Goal: Information Seeking & Learning: Learn about a topic

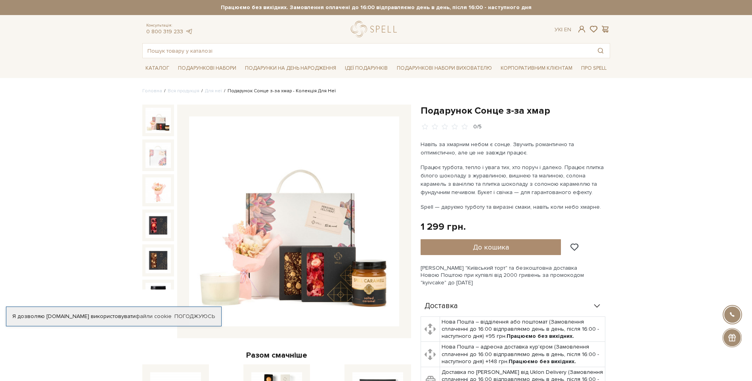
click at [311, 258] on img at bounding box center [294, 221] width 210 height 210
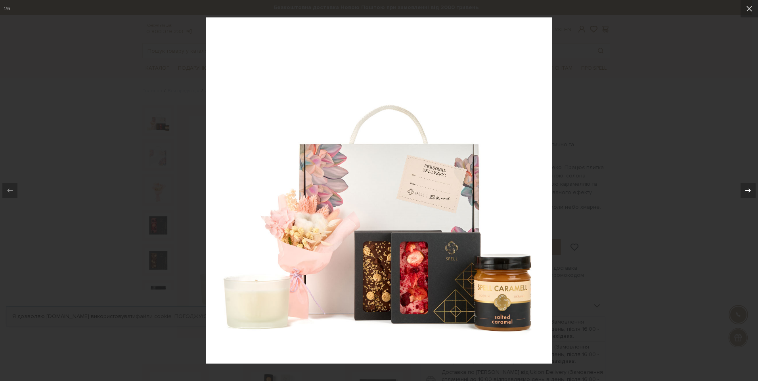
click at [748, 189] on icon at bounding box center [748, 191] width 10 height 10
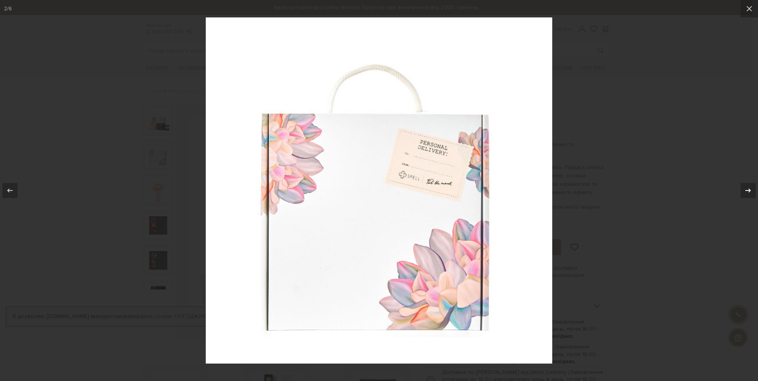
click at [748, 189] on icon at bounding box center [748, 191] width 10 height 10
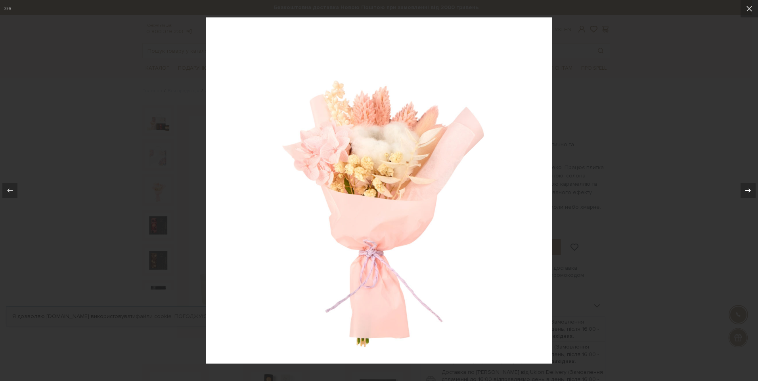
click at [748, 189] on icon at bounding box center [748, 191] width 10 height 10
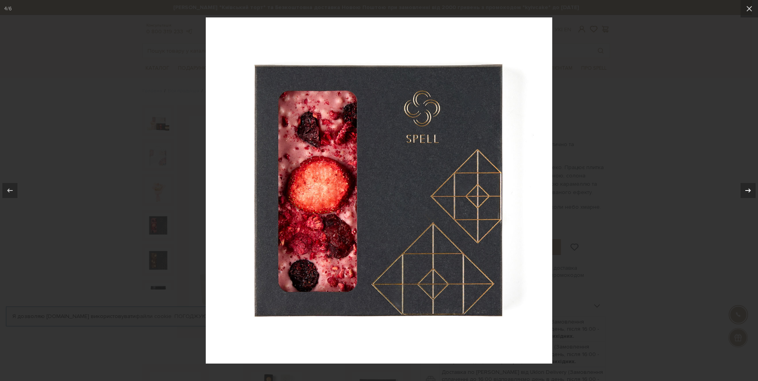
click at [748, 189] on icon at bounding box center [748, 191] width 10 height 10
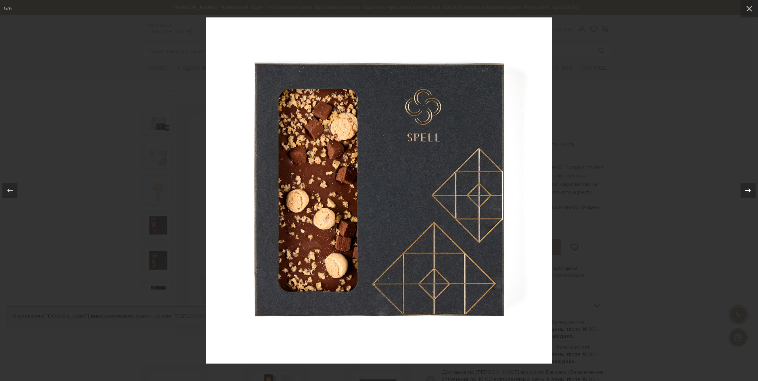
click at [748, 189] on icon at bounding box center [748, 191] width 10 height 10
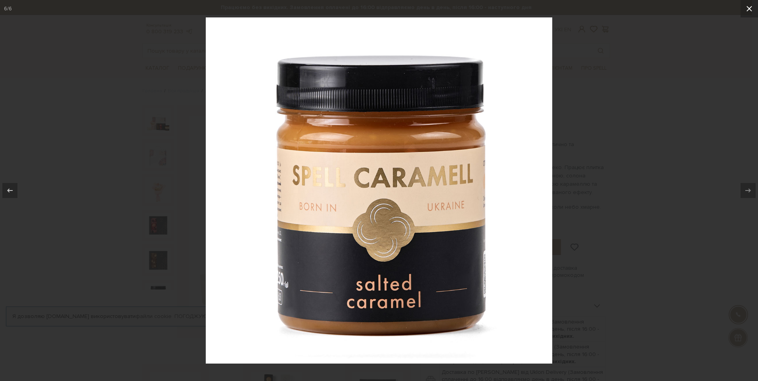
click at [749, 10] on icon at bounding box center [749, 9] width 10 height 10
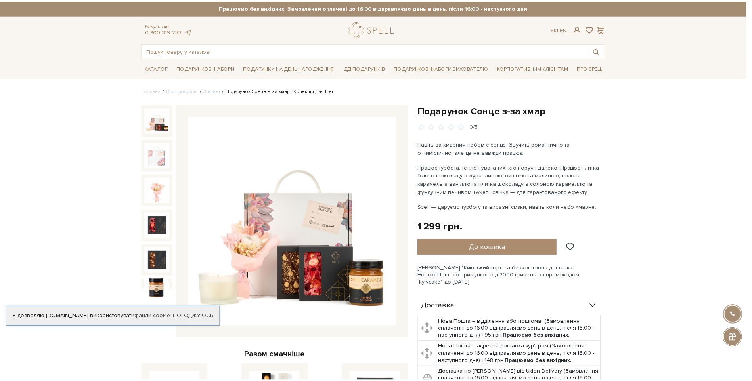
scroll to position [11, 0]
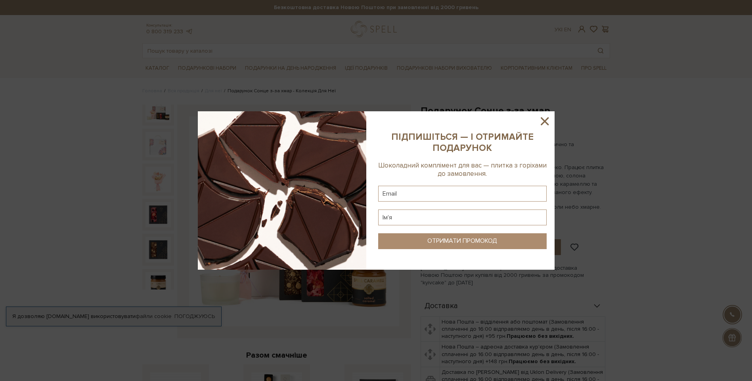
click at [545, 118] on icon at bounding box center [544, 121] width 13 height 13
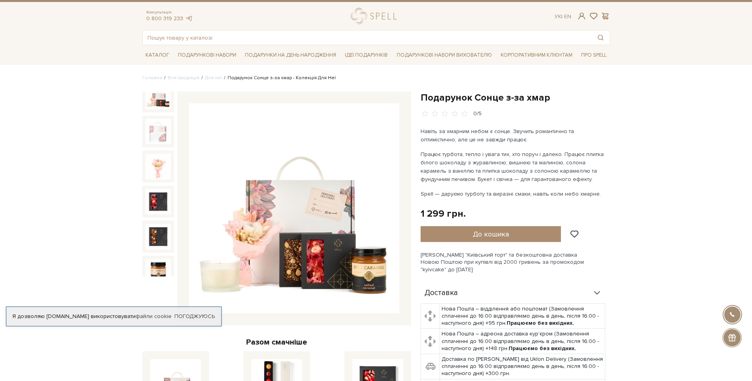
scroll to position [0, 0]
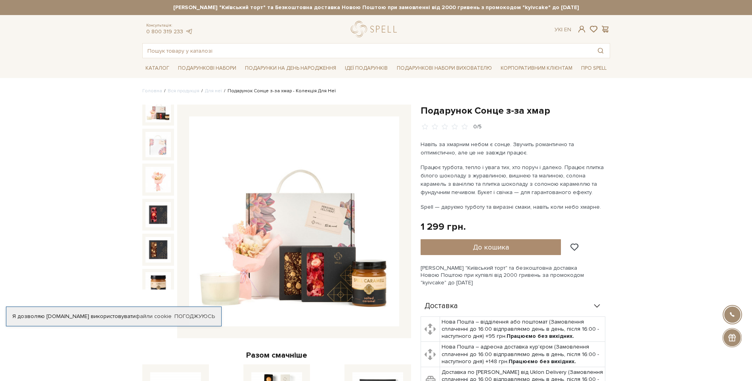
click at [303, 92] on li "Подарунок Сонце з-за хмар - Колекція Для Неї" at bounding box center [279, 91] width 114 height 7
click at [261, 93] on li "Подарунок Сонце з-за хмар - Колекція Для Неї" at bounding box center [279, 91] width 114 height 7
click at [211, 90] on link "Для неї" at bounding box center [213, 91] width 17 height 6
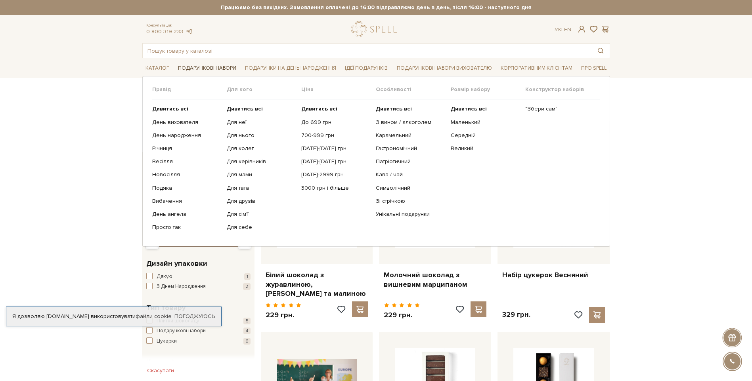
click at [212, 68] on link "Подарункові набори" at bounding box center [207, 68] width 65 height 12
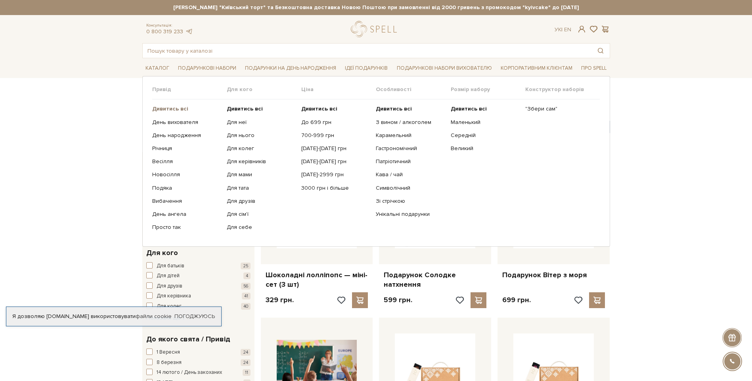
click at [170, 109] on b "Дивитись всі" at bounding box center [170, 108] width 36 height 7
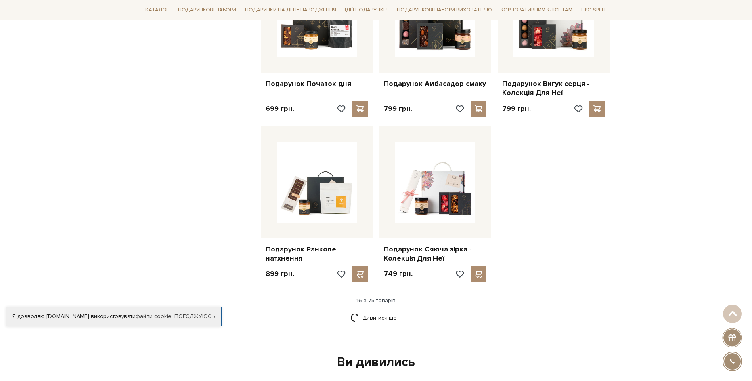
scroll to position [872, 0]
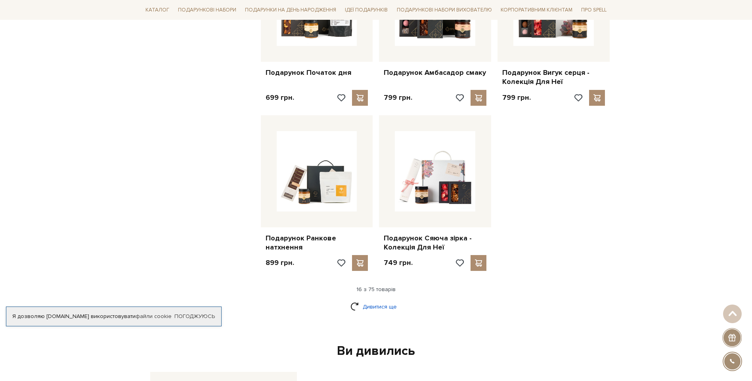
click at [387, 301] on link "Дивитися ще" at bounding box center [376, 307] width 52 height 14
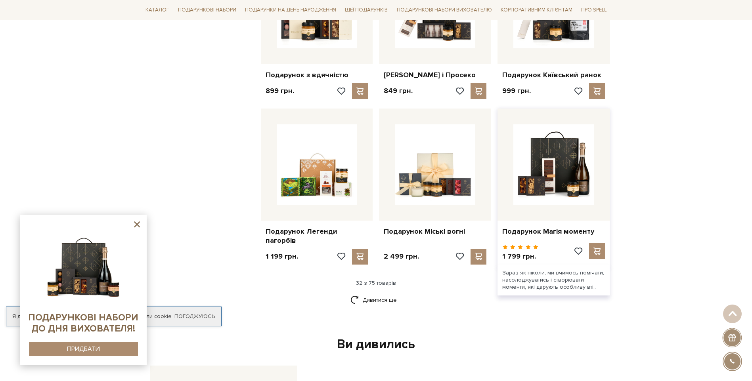
scroll to position [1704, 0]
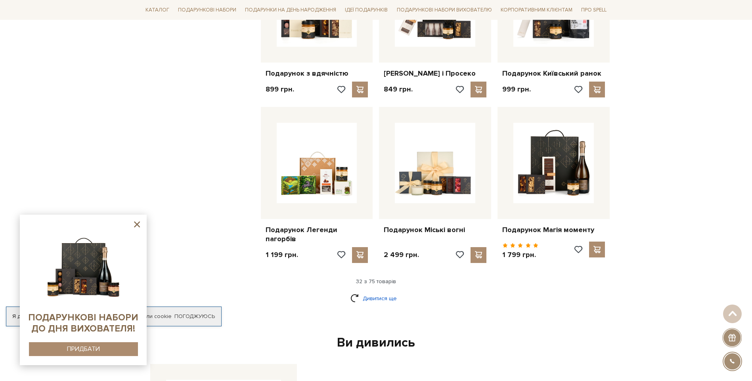
click at [372, 295] on link "Дивитися ще" at bounding box center [376, 299] width 52 height 14
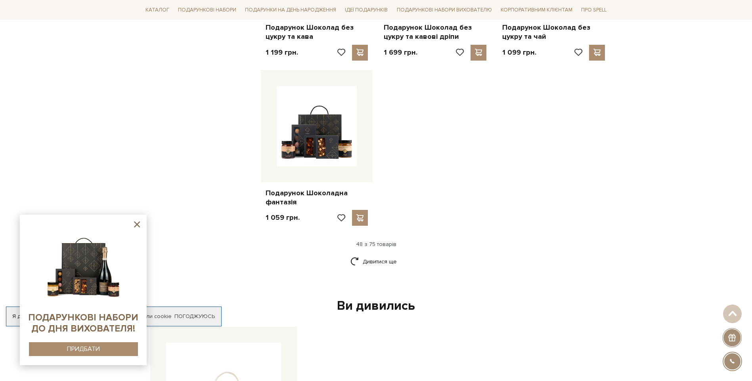
scroll to position [2813, 0]
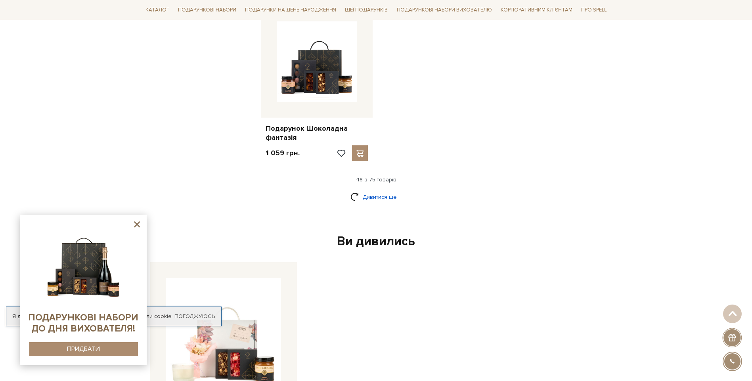
click at [390, 190] on link "Дивитися ще" at bounding box center [376, 197] width 52 height 14
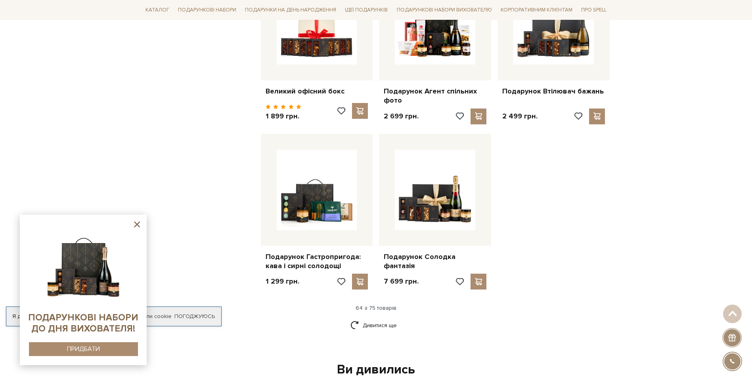
scroll to position [3566, 0]
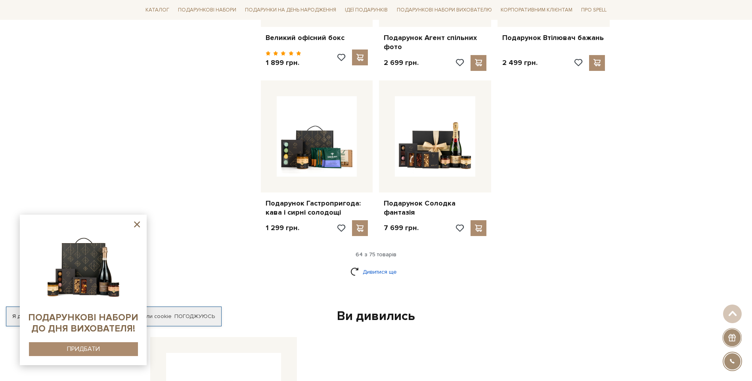
click at [393, 265] on link "Дивитися ще" at bounding box center [376, 272] width 52 height 14
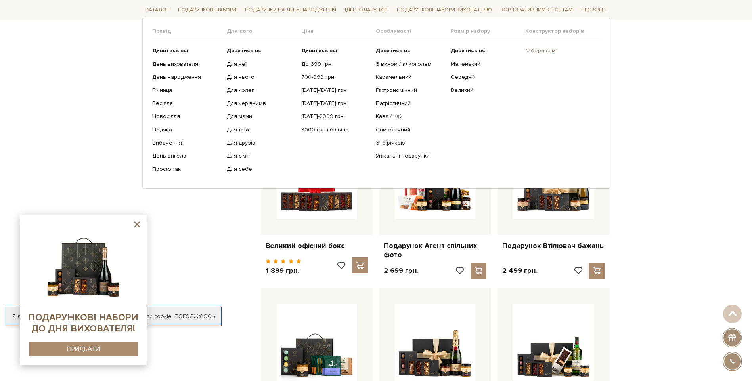
scroll to position [3288, 0]
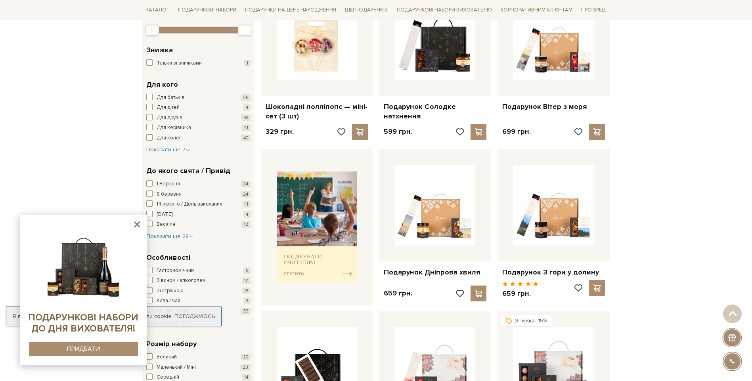
scroll to position [0, 0]
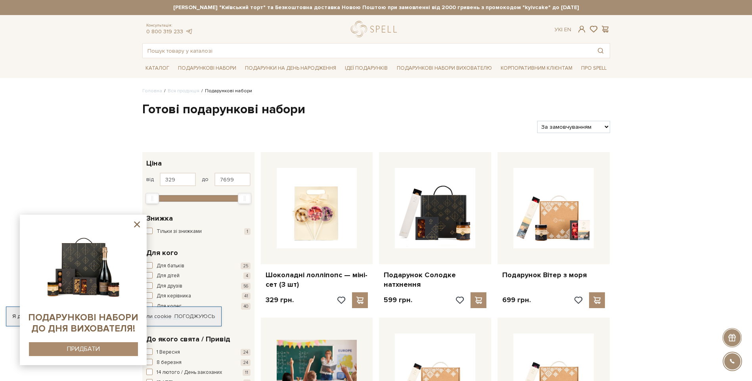
click at [555, 124] on select "За замовчуванням За Ціною (зростання) За Ціною (зменшення) Новинки За популярні…" at bounding box center [573, 127] width 73 height 12
select select "https://spellchocolate.com/our-productions/podarunkovi-box/?sort=p.price&order=…"
click at [537, 121] on select "За замовчуванням За Ціною (зростання) За Ціною (зменшення) Новинки За популярні…" at bounding box center [573, 127] width 73 height 12
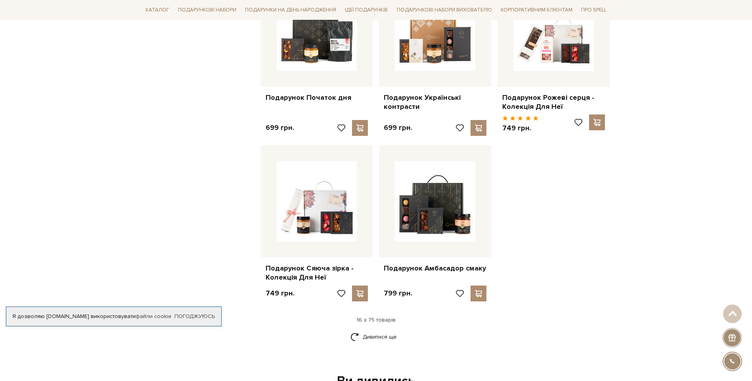
scroll to position [832, 0]
